Goal: Transaction & Acquisition: Purchase product/service

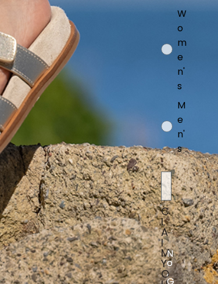
scroll to position [0, 100]
click at [174, 40] on label "Women's" at bounding box center [180, 52] width 39 height 92
radio input "true"
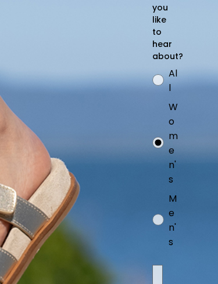
scroll to position [58, 109]
click at [31, 186] on div "Gender Pref All Women's Men's" at bounding box center [23, 163] width 265 height 194
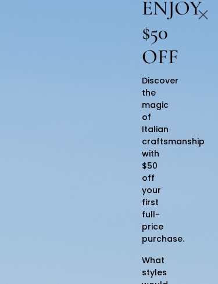
scroll to position [39, 120]
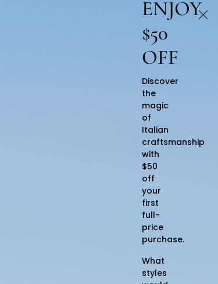
click at [202, 15] on icon "Close dialog" at bounding box center [203, 15] width 8 height 8
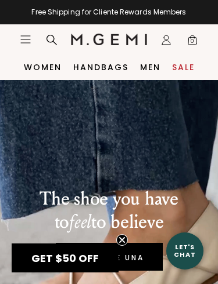
click at [178, 70] on link "Sale" at bounding box center [183, 67] width 23 height 9
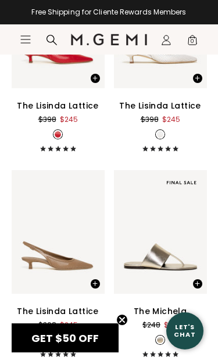
scroll to position [2549, 0]
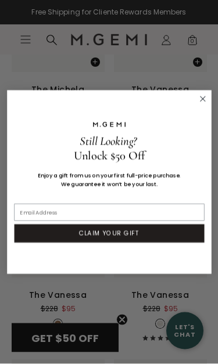
scroll to position [3145, 0]
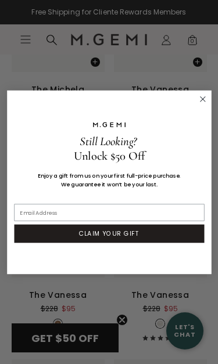
click at [203, 96] on circle "Close dialog" at bounding box center [202, 98] width 11 height 11
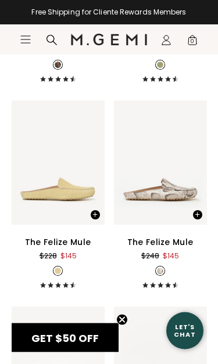
scroll to position [4227, 0]
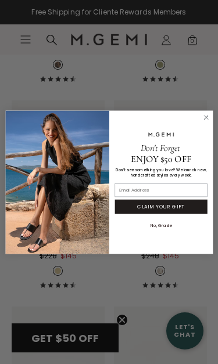
click at [201, 114] on icon "Close dialog" at bounding box center [205, 117] width 9 height 9
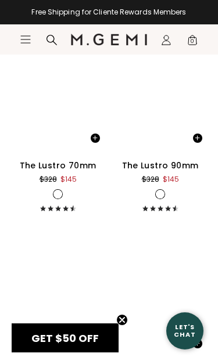
scroll to position [12001, 0]
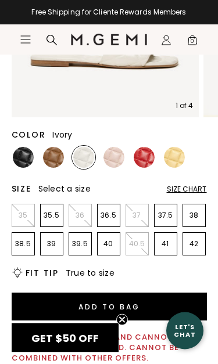
scroll to position [239, 0]
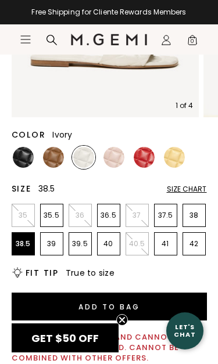
click at [19, 246] on p "38.5" at bounding box center [23, 243] width 22 height 9
click at [43, 284] on button "Add to Bag" at bounding box center [109, 307] width 195 height 28
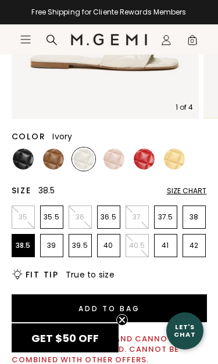
scroll to position [0, 0]
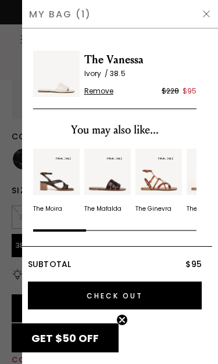
click at [205, 15] on img at bounding box center [205, 13] width 9 height 9
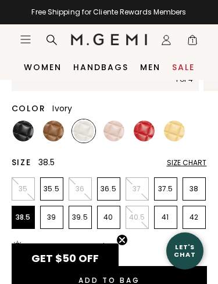
scroll to position [257, 0]
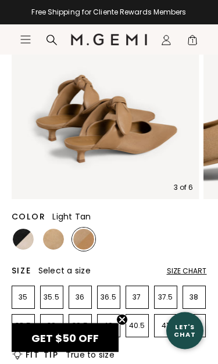
scroll to position [157, 0]
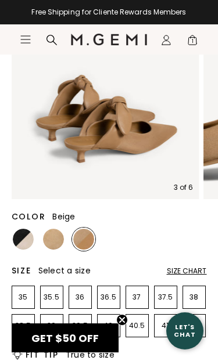
click at [50, 241] on img at bounding box center [53, 239] width 21 height 21
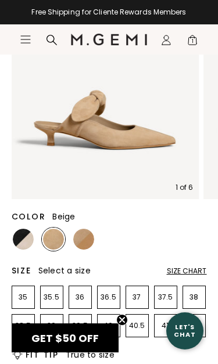
click at [22, 239] on img at bounding box center [23, 239] width 21 height 21
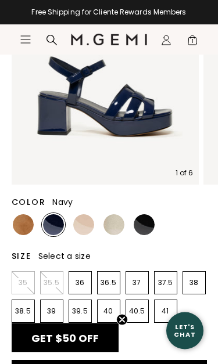
scroll to position [171, 0]
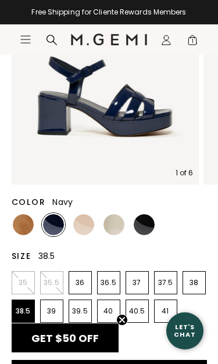
click at [22, 312] on p "38.5" at bounding box center [23, 311] width 22 height 9
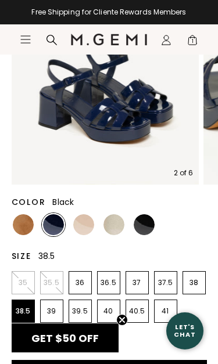
click at [142, 228] on img at bounding box center [144, 224] width 21 height 21
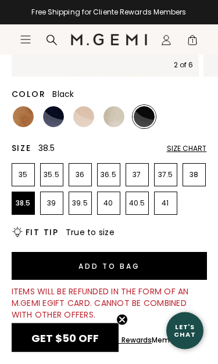
scroll to position [279, 0]
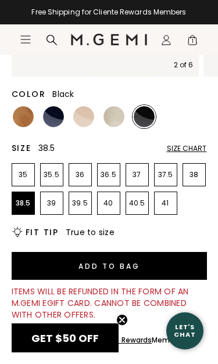
click at [81, 120] on img at bounding box center [83, 116] width 21 height 21
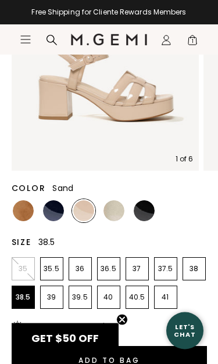
scroll to position [185, 0]
click at [19, 215] on img at bounding box center [23, 210] width 21 height 21
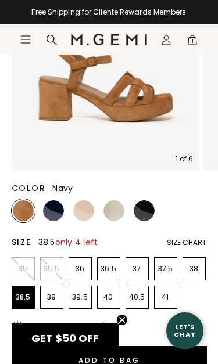
click at [52, 214] on img at bounding box center [53, 210] width 21 height 21
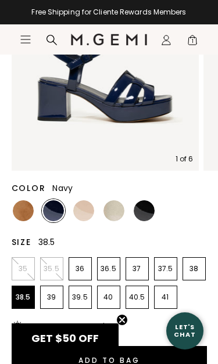
click at [139, 211] on img at bounding box center [144, 210] width 21 height 21
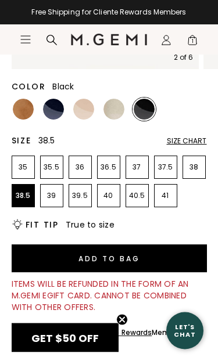
scroll to position [287, 0]
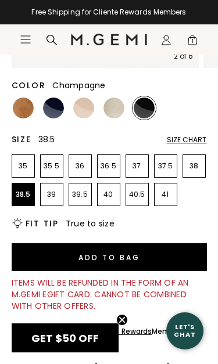
click at [111, 114] on img at bounding box center [113, 108] width 21 height 21
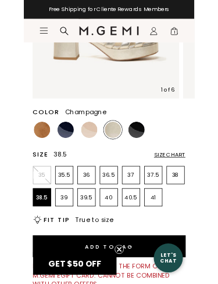
scroll to position [229, 0]
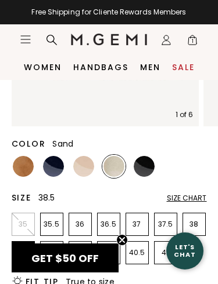
click at [79, 168] on img at bounding box center [83, 166] width 21 height 21
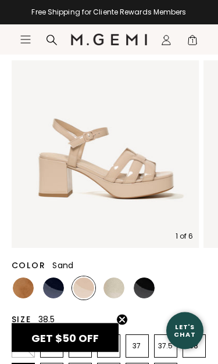
scroll to position [108, 0]
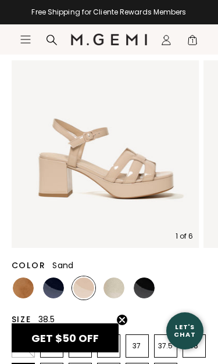
click at [142, 286] on img at bounding box center [144, 288] width 21 height 21
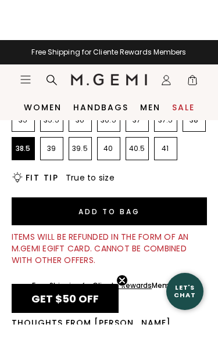
scroll to position [374, 0]
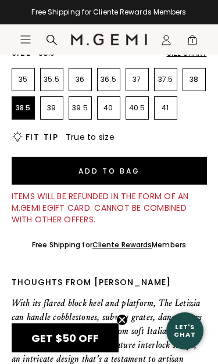
click at [45, 172] on button "Add to Bag" at bounding box center [109, 171] width 195 height 28
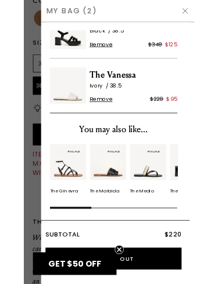
scroll to position [34, 0]
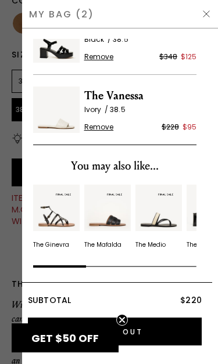
click at [28, 355] on div "The Letizia Black 38.5 Remove $348 $125 The Vanessa Ivory 38.5 Remove $228 $95 …" at bounding box center [120, 196] width 185 height 336
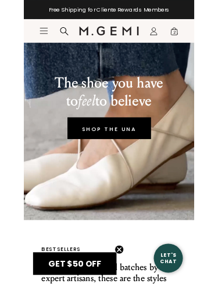
scroll to position [93, 0]
